Goal: Information Seeking & Learning: Learn about a topic

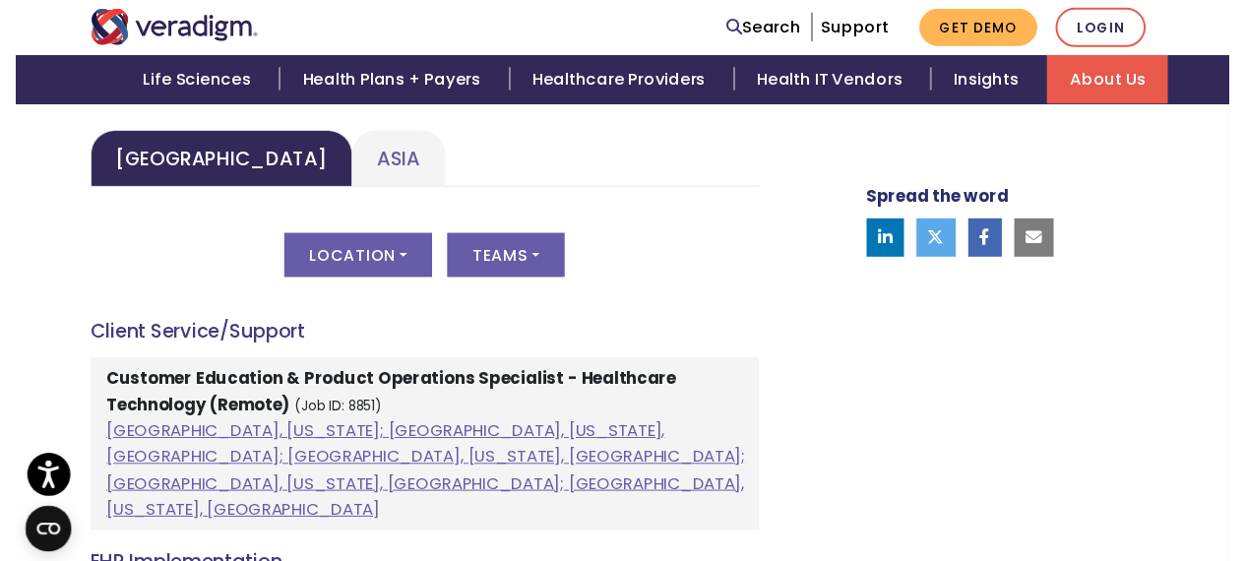
scroll to position [1082, 0]
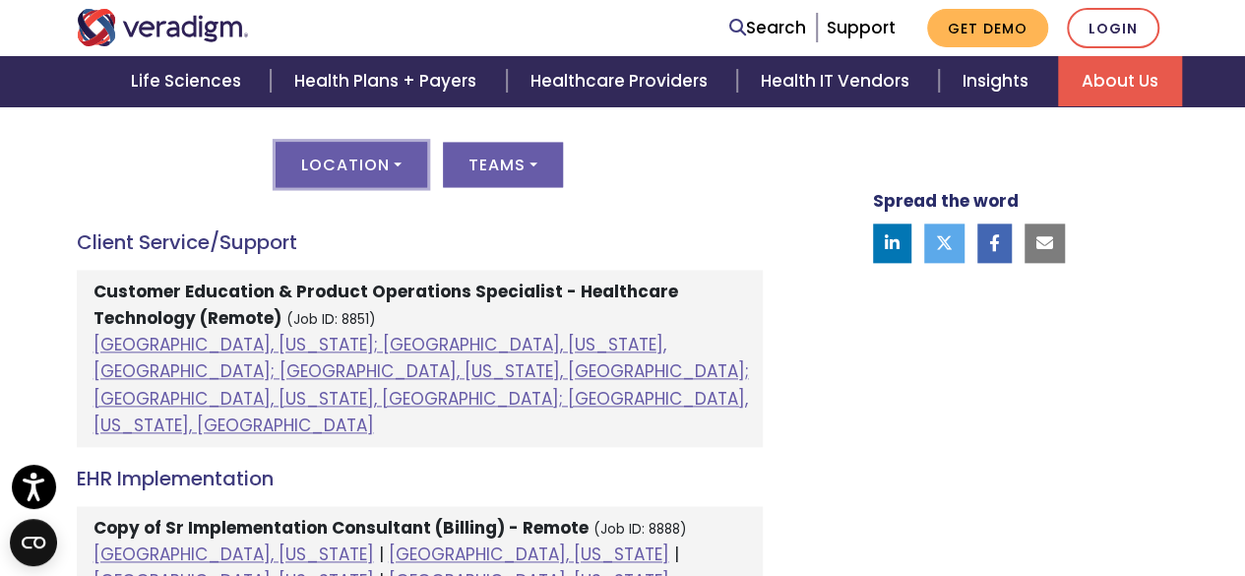
click at [357, 158] on button "Location" at bounding box center [352, 164] width 152 height 45
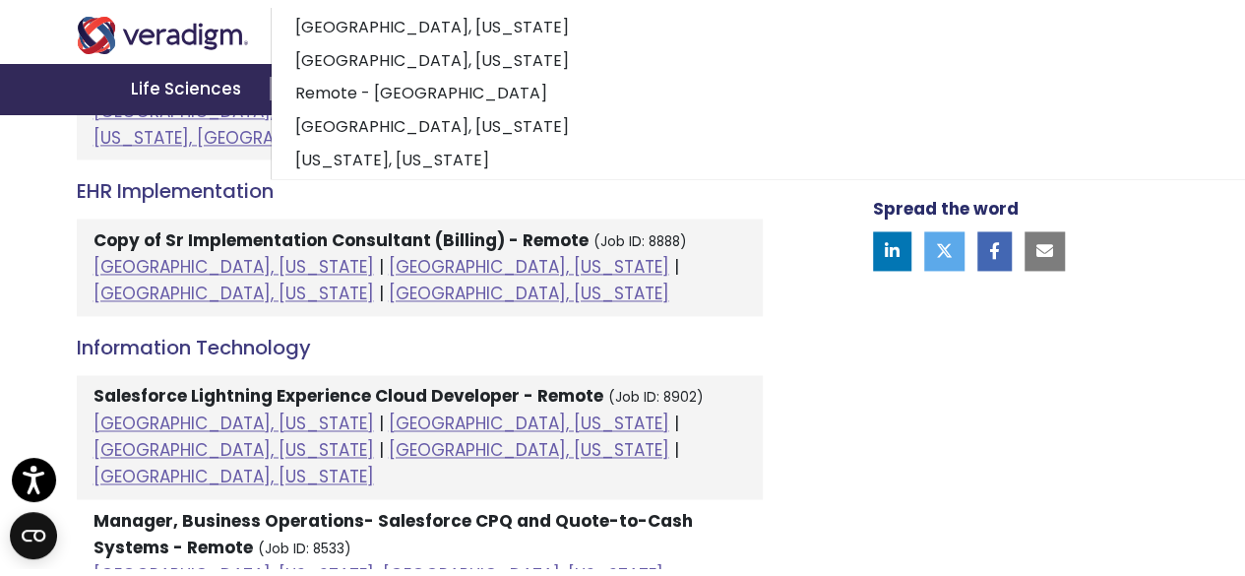
scroll to position [295, 0]
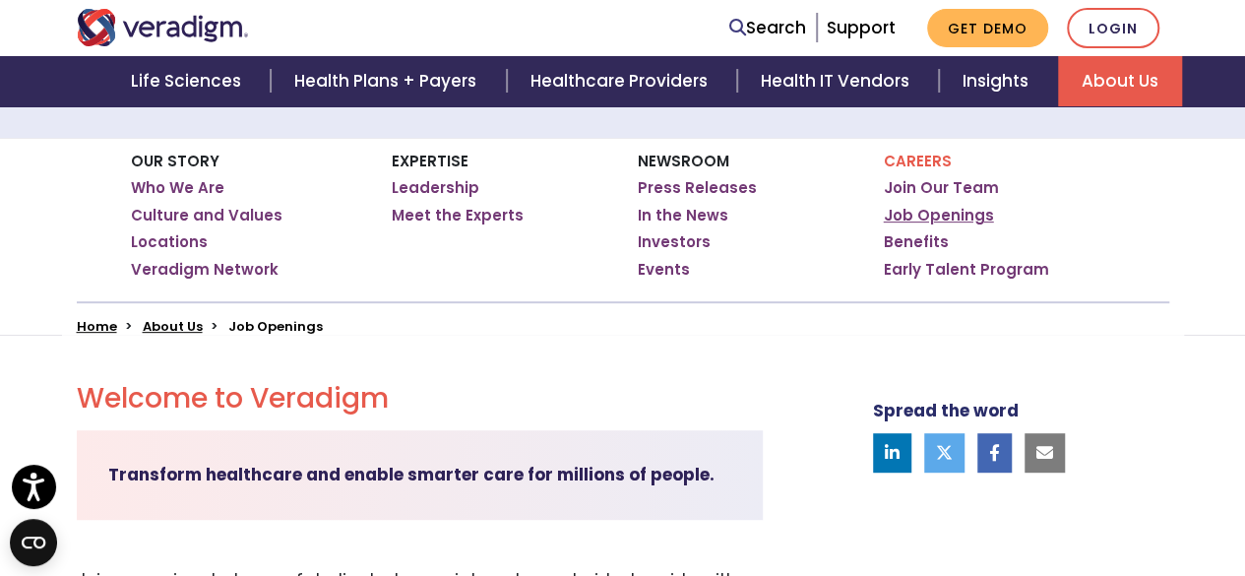
click at [923, 209] on link "Job Openings" at bounding box center [939, 216] width 110 height 20
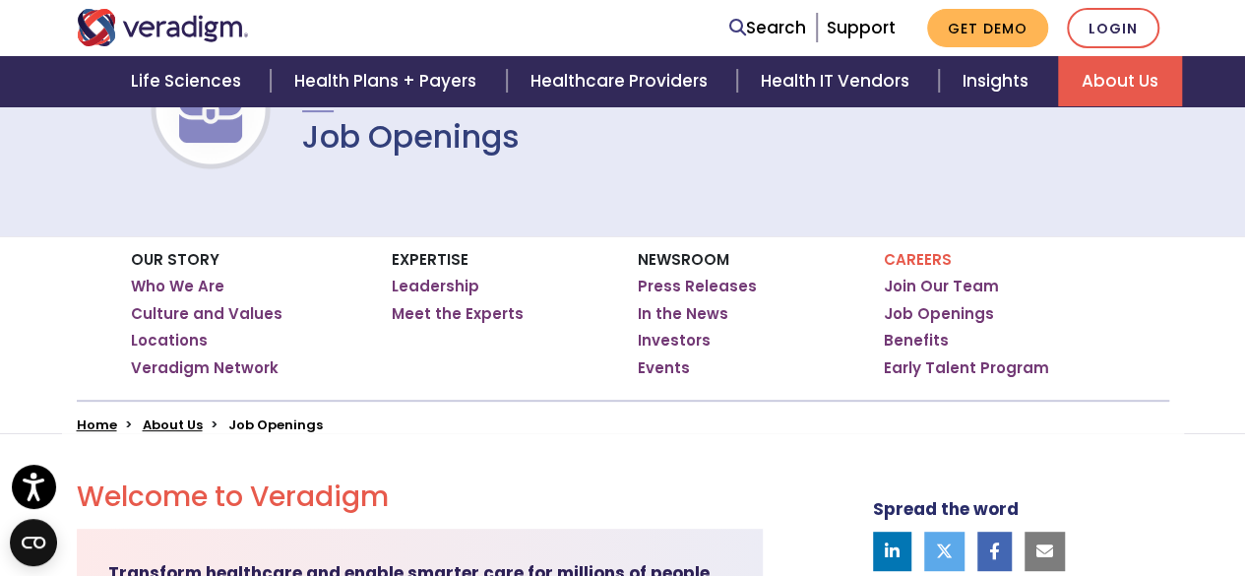
scroll to position [295, 0]
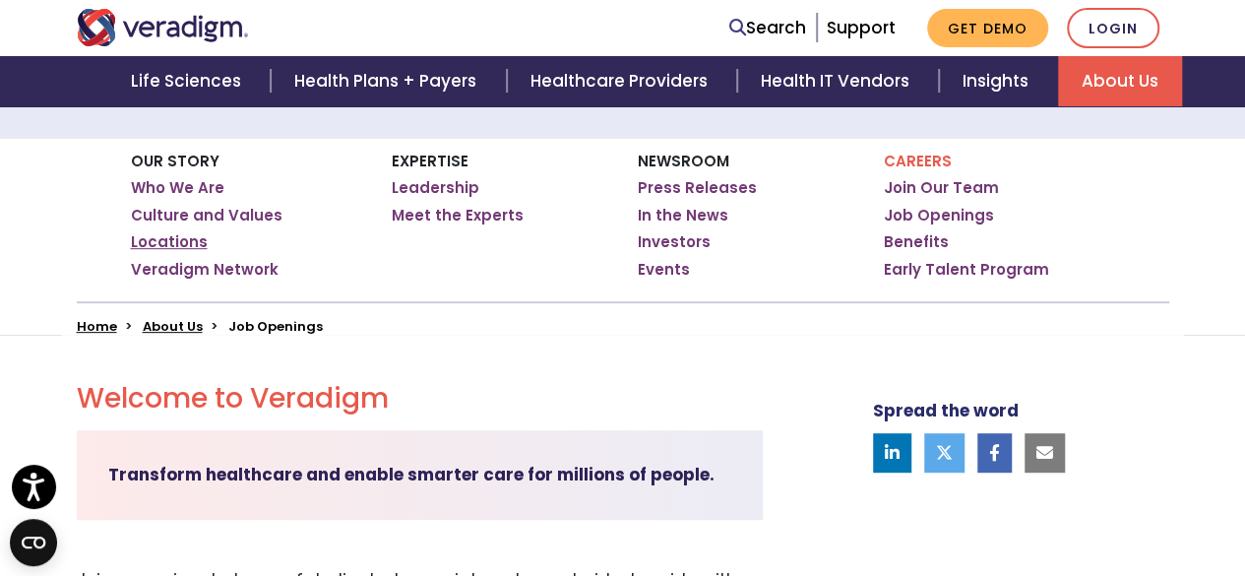
click at [175, 241] on link "Locations" at bounding box center [169, 242] width 77 height 20
